Goal: Information Seeking & Learning: Learn about a topic

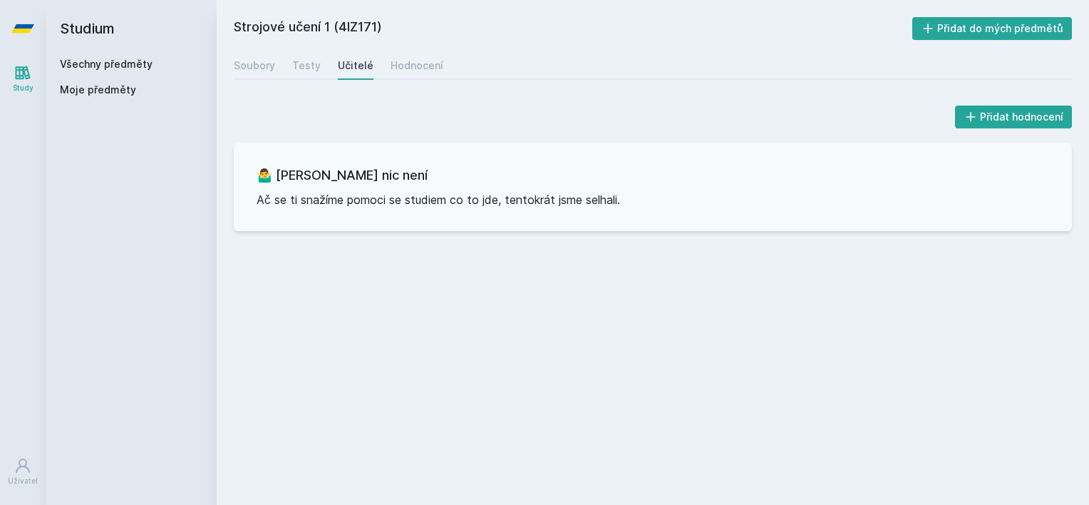
click at [645, 94] on button "Jasně, jsem pro" at bounding box center [643, 92] width 125 height 36
click at [149, 62] on div "Všechny předměty" at bounding box center [131, 64] width 143 height 14
click at [124, 73] on div "Všechny předměty Moje předměty" at bounding box center [131, 80] width 143 height 46
click at [133, 68] on link "Všechny předměty" at bounding box center [106, 64] width 93 height 12
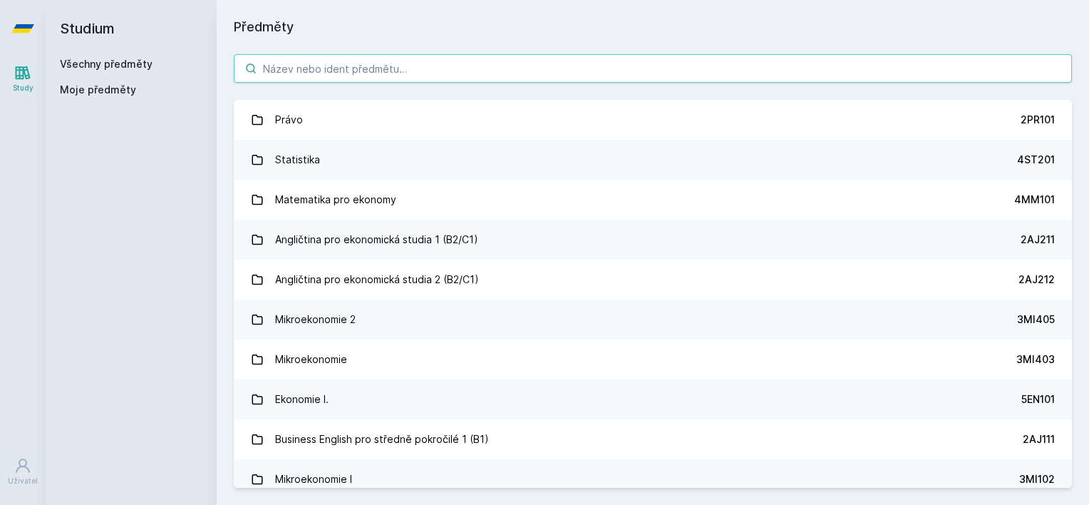
click at [391, 77] on input "search" at bounding box center [653, 68] width 838 height 29
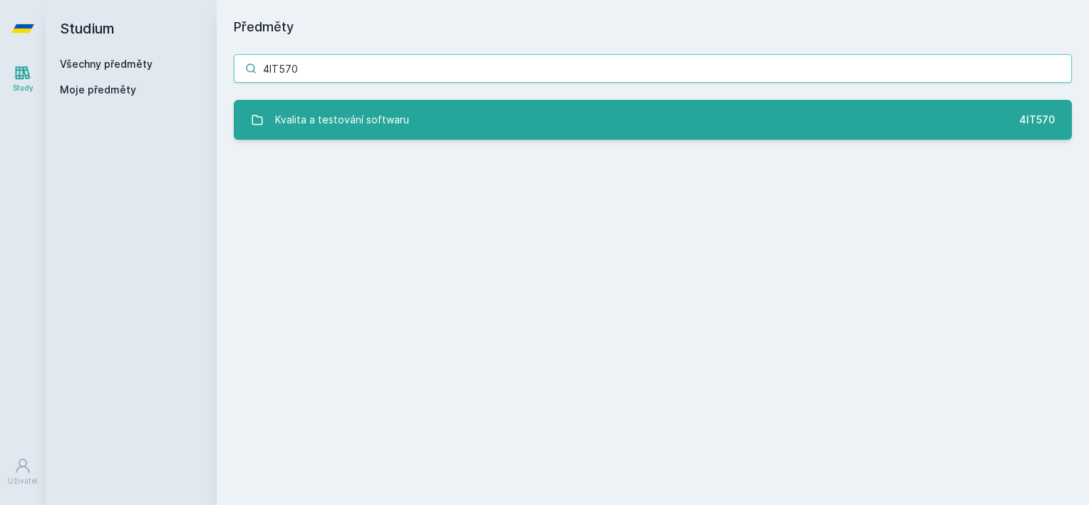
type input "4IT570"
click at [346, 118] on div "Kvalita a testování softwaru" at bounding box center [342, 119] width 134 height 29
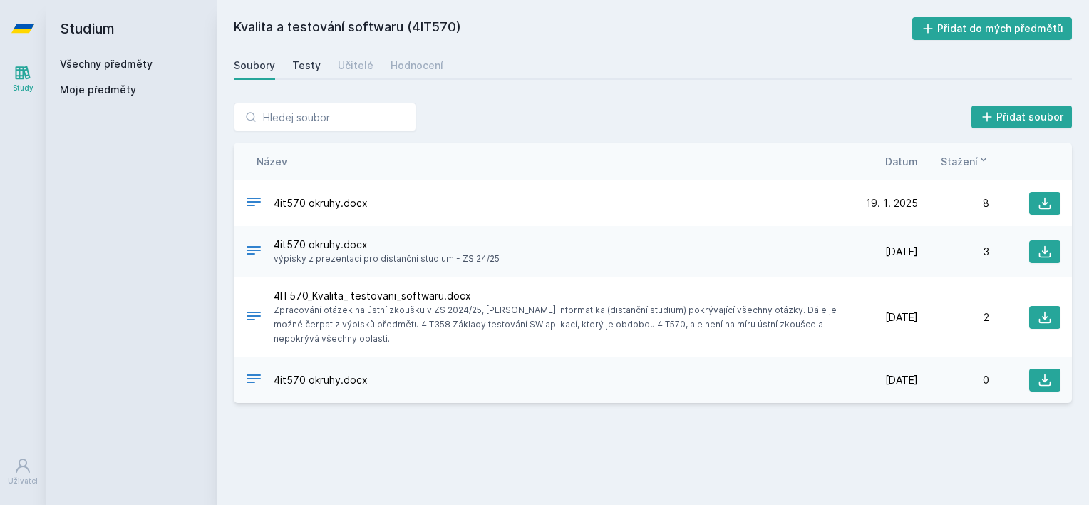
click at [303, 71] on div "Testy" at bounding box center [306, 65] width 29 height 14
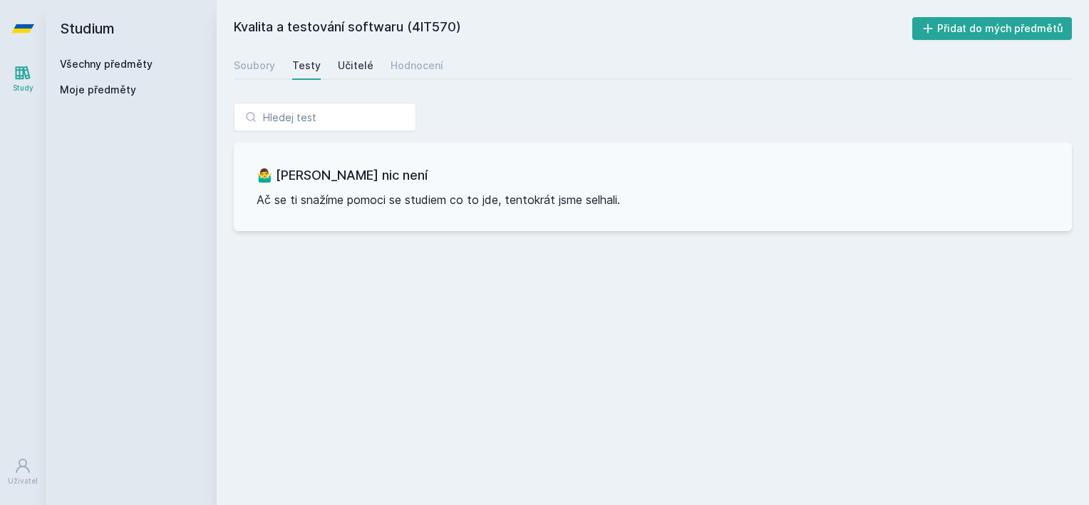
click at [353, 68] on div "Učitelé" at bounding box center [356, 65] width 36 height 14
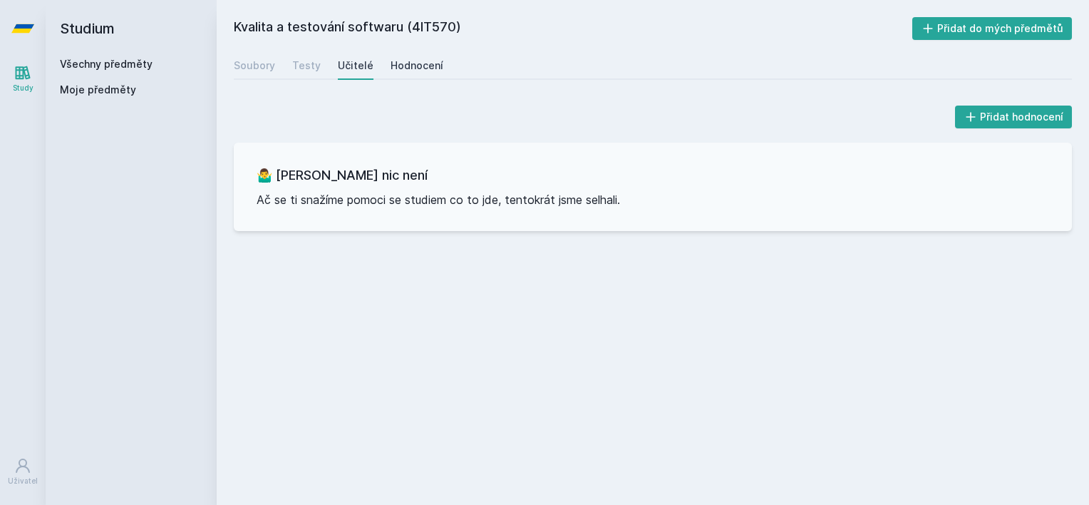
click at [418, 68] on div "Hodnocení" at bounding box center [417, 65] width 53 height 14
click at [248, 60] on div "Soubory" at bounding box center [254, 65] width 41 height 14
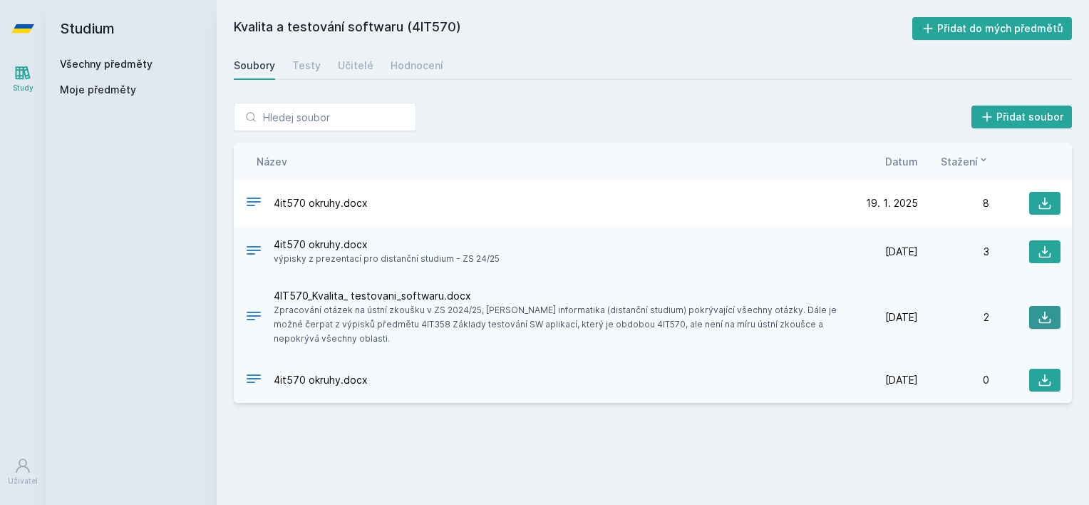
click at [1052, 321] on button at bounding box center [1044, 317] width 31 height 23
click at [435, 202] on div "4it570 okruhy.docx" at bounding box center [545, 203] width 601 height 21
click at [1050, 202] on icon at bounding box center [1045, 203] width 14 height 14
click at [118, 65] on link "Všechny předměty" at bounding box center [106, 64] width 93 height 12
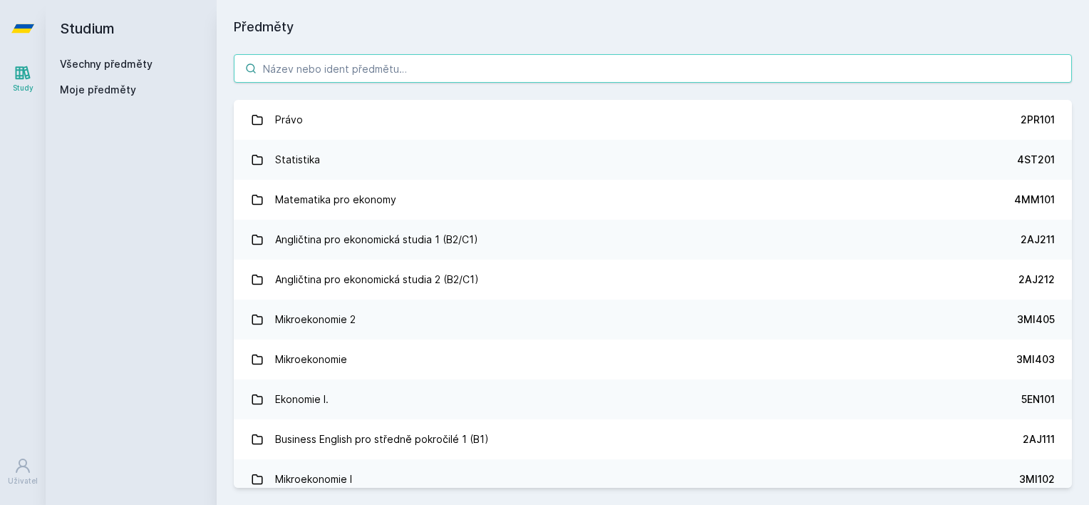
click at [371, 71] on input "search" at bounding box center [653, 68] width 838 height 29
click at [103, 145] on div "Studium Všechny předměty Moje předměty" at bounding box center [131, 252] width 171 height 505
click at [329, 66] on input "search" at bounding box center [653, 68] width 838 height 29
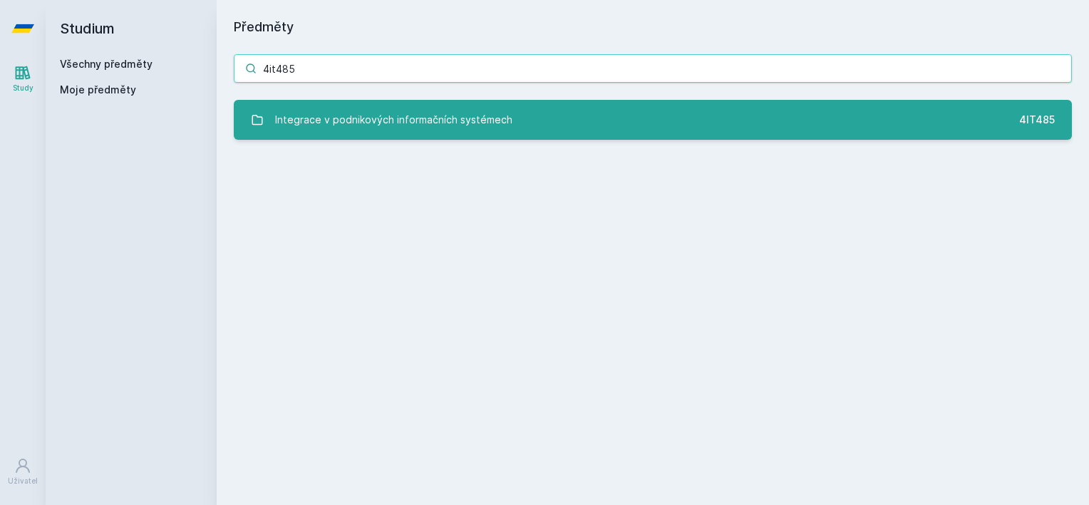
type input "4it485"
click at [378, 123] on div "Integrace v podnikových informačních systémech" at bounding box center [393, 119] width 237 height 29
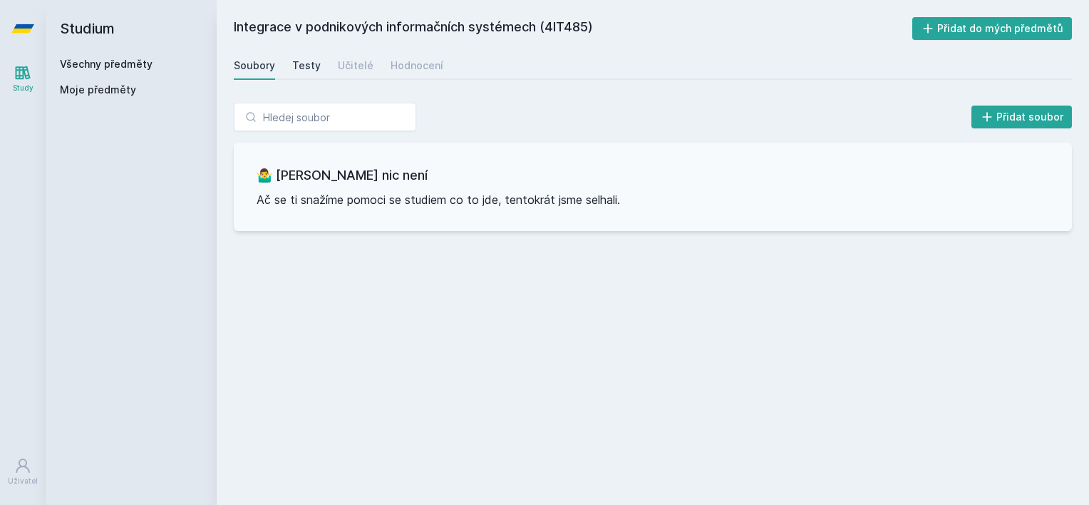
click at [312, 63] on div "Testy" at bounding box center [306, 65] width 29 height 14
click at [352, 66] on div "Učitelé" at bounding box center [356, 65] width 36 height 14
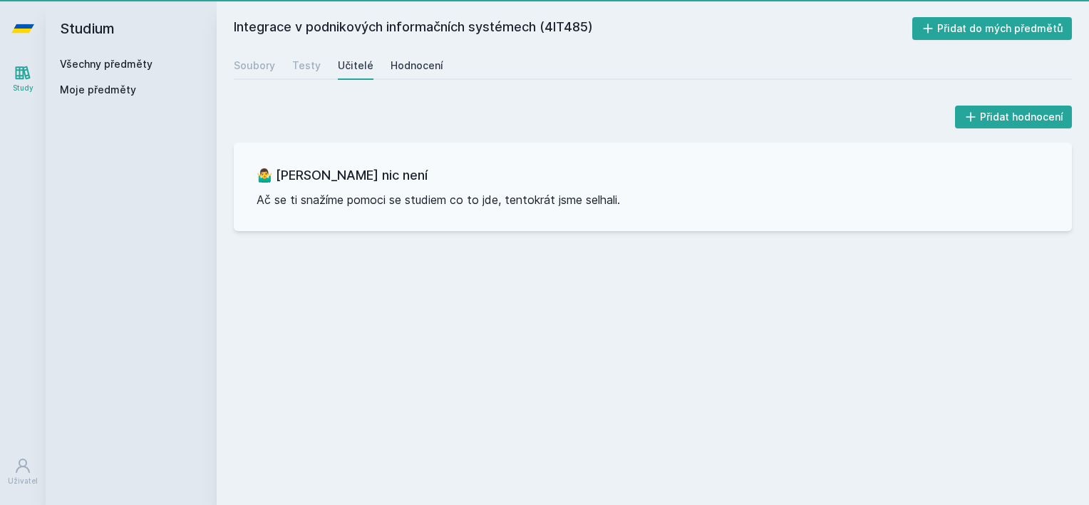
click at [416, 66] on div "Hodnocení" at bounding box center [417, 65] width 53 height 14
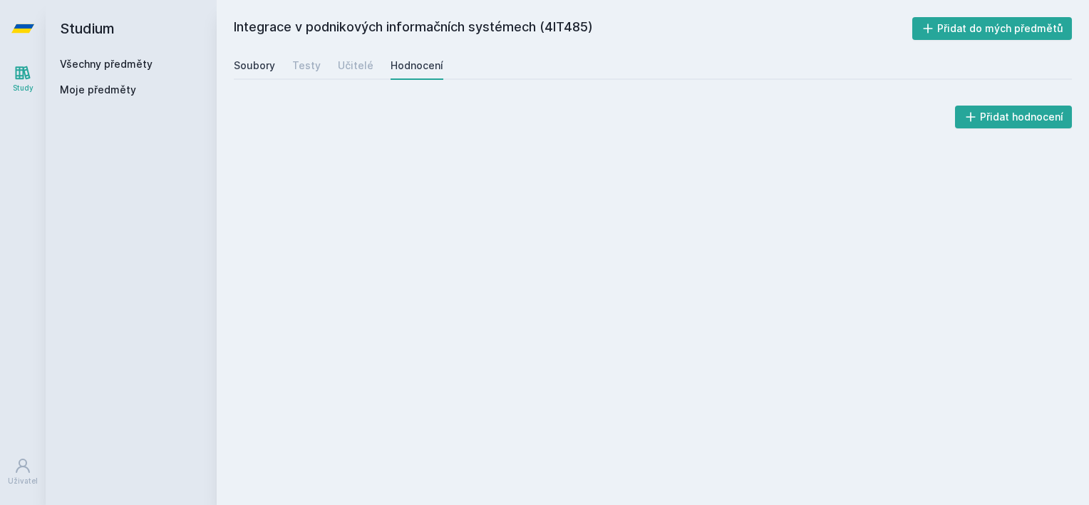
click at [265, 66] on div "Soubory" at bounding box center [254, 65] width 41 height 14
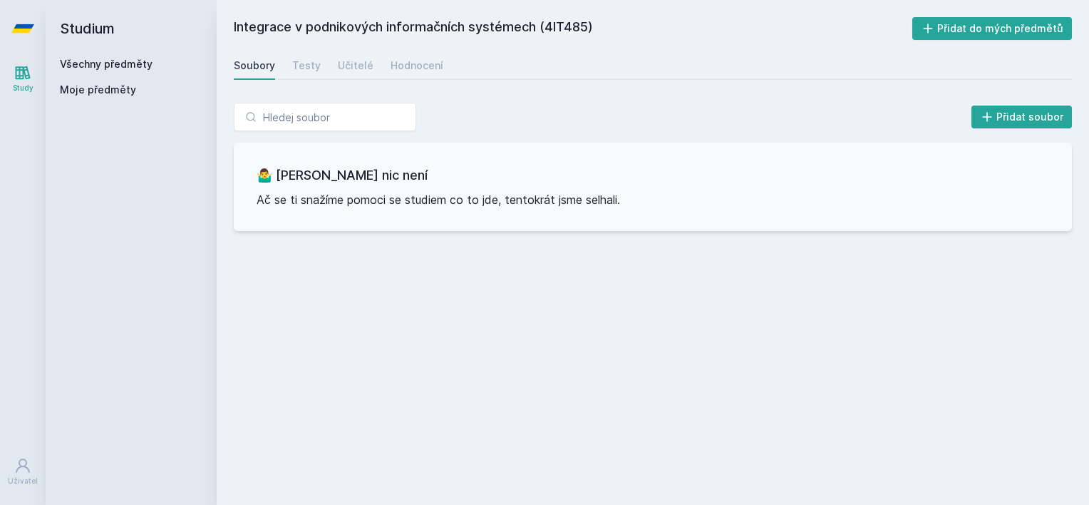
drag, startPoint x: 588, startPoint y: 26, endPoint x: 547, endPoint y: 28, distance: 41.4
click at [547, 28] on h2 "Integrace v podnikových informačních systémech (4IT485)" at bounding box center [573, 28] width 678 height 23
copy h2 "4IT485"
click at [639, 68] on div "Soubory Testy Učitelé Hodnocení" at bounding box center [653, 65] width 838 height 29
